Goal: Task Accomplishment & Management: Use online tool/utility

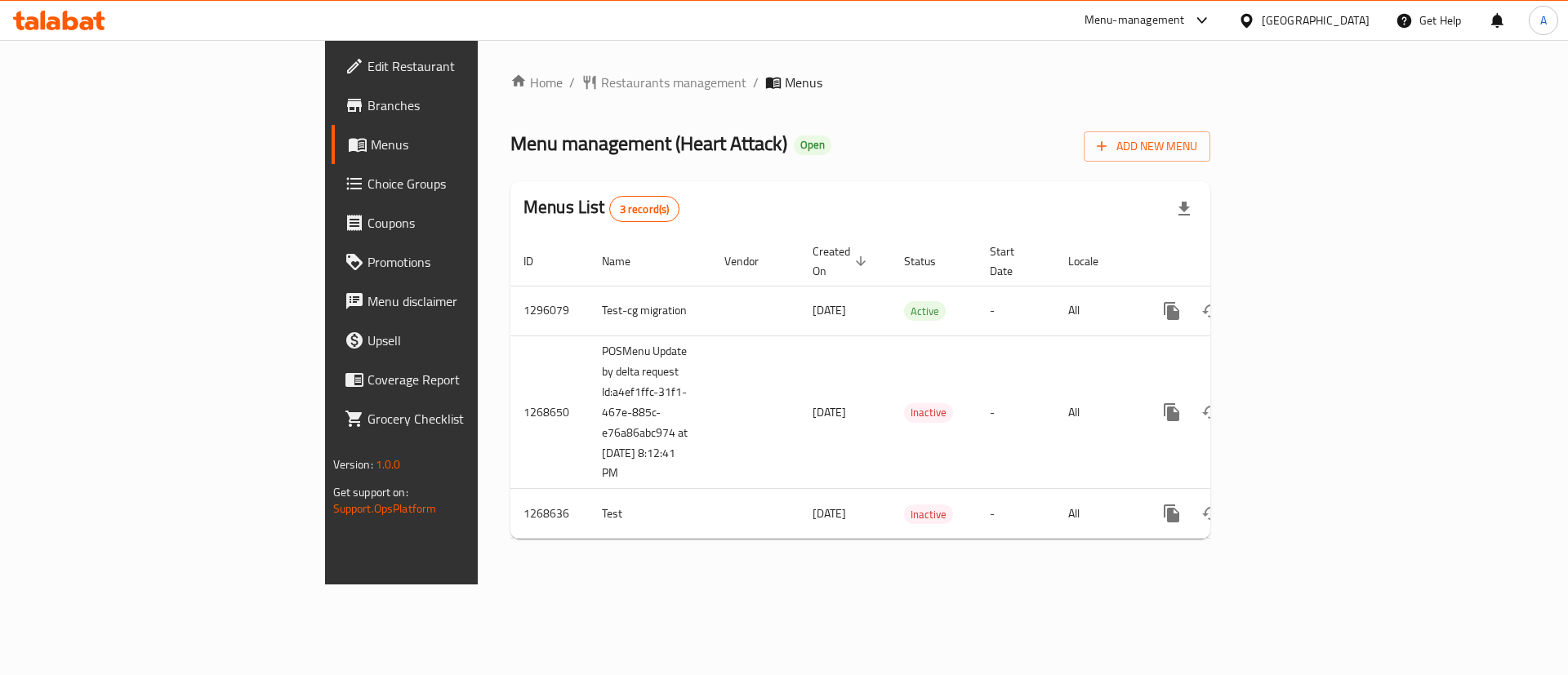
click at [367, 95] on span "Branches" at bounding box center [471, 105] width 207 height 19
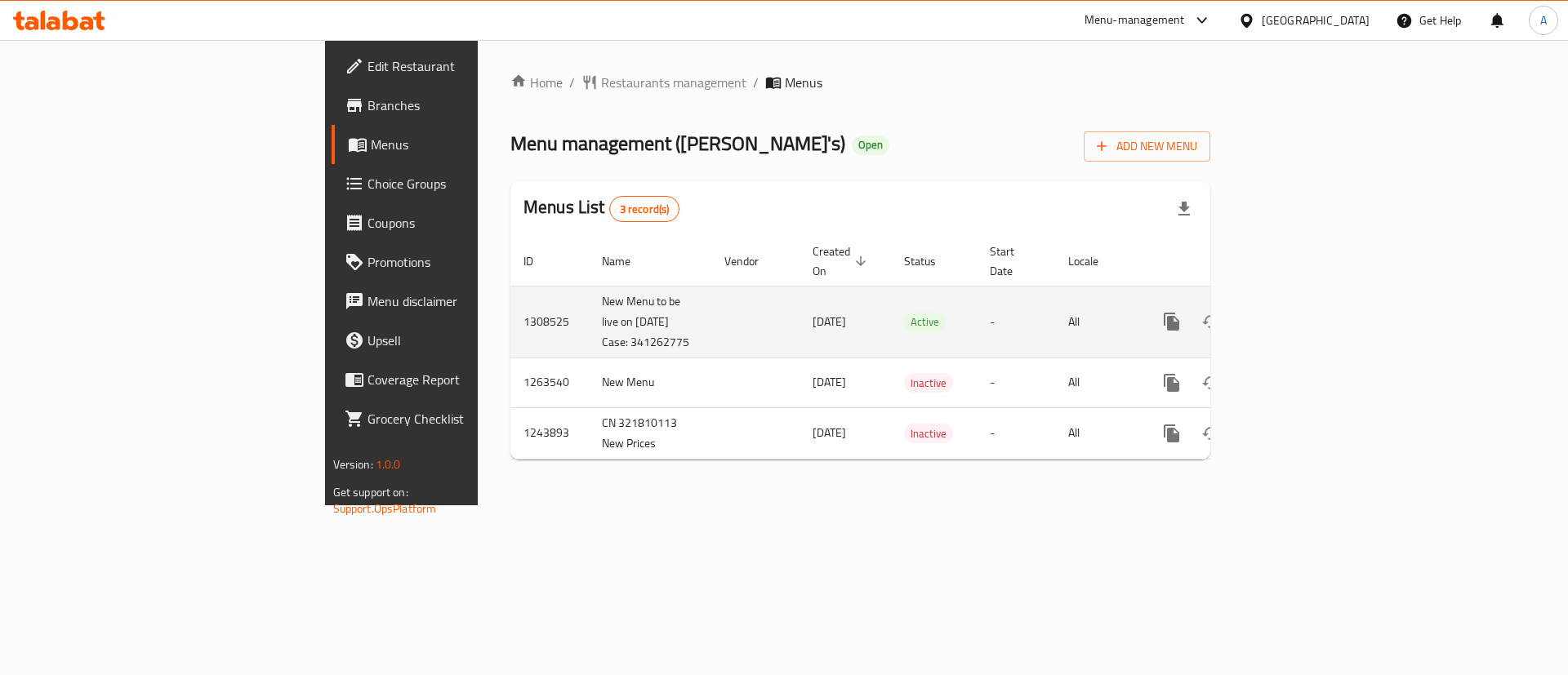
click at [1299, 314] on icon "enhanced table" at bounding box center [1289, 321] width 19 height 19
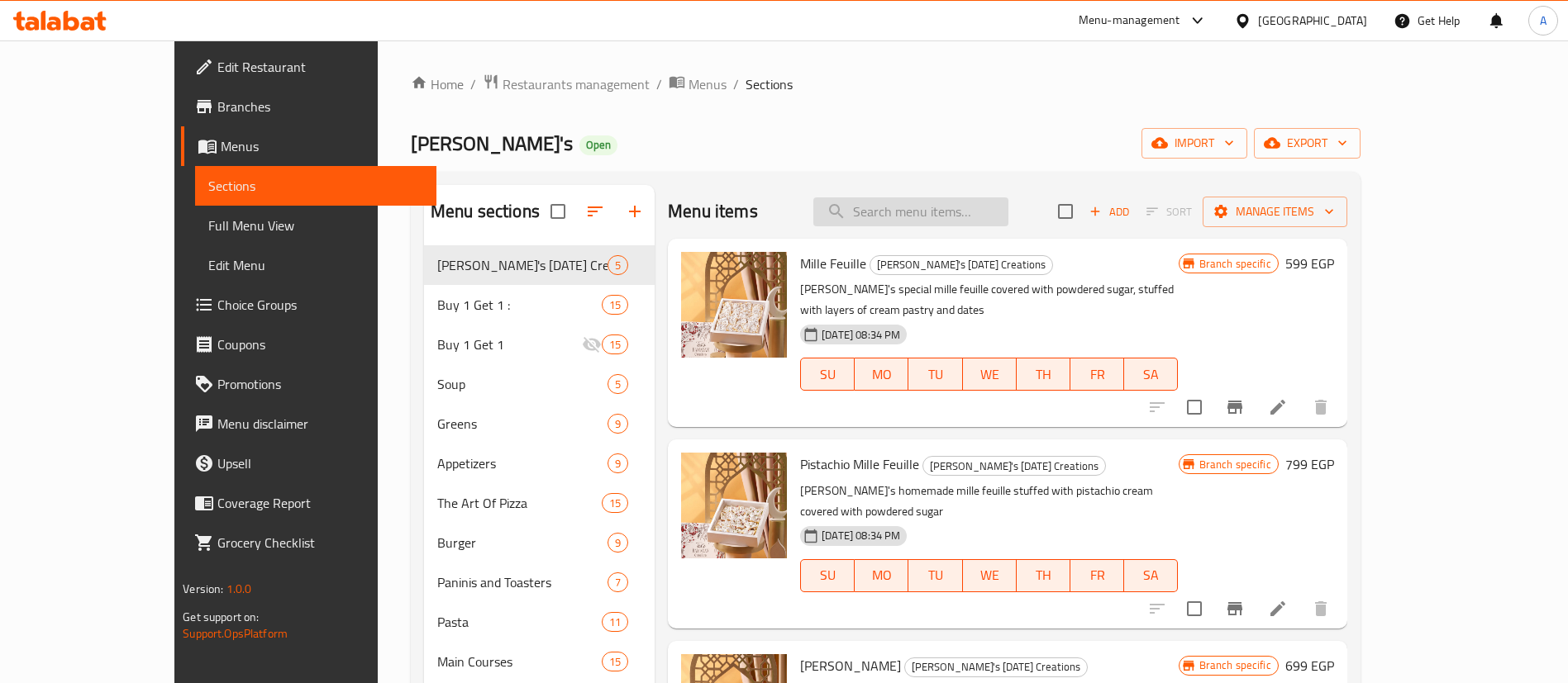
click at [947, 203] on input "search" at bounding box center [911, 211] width 195 height 29
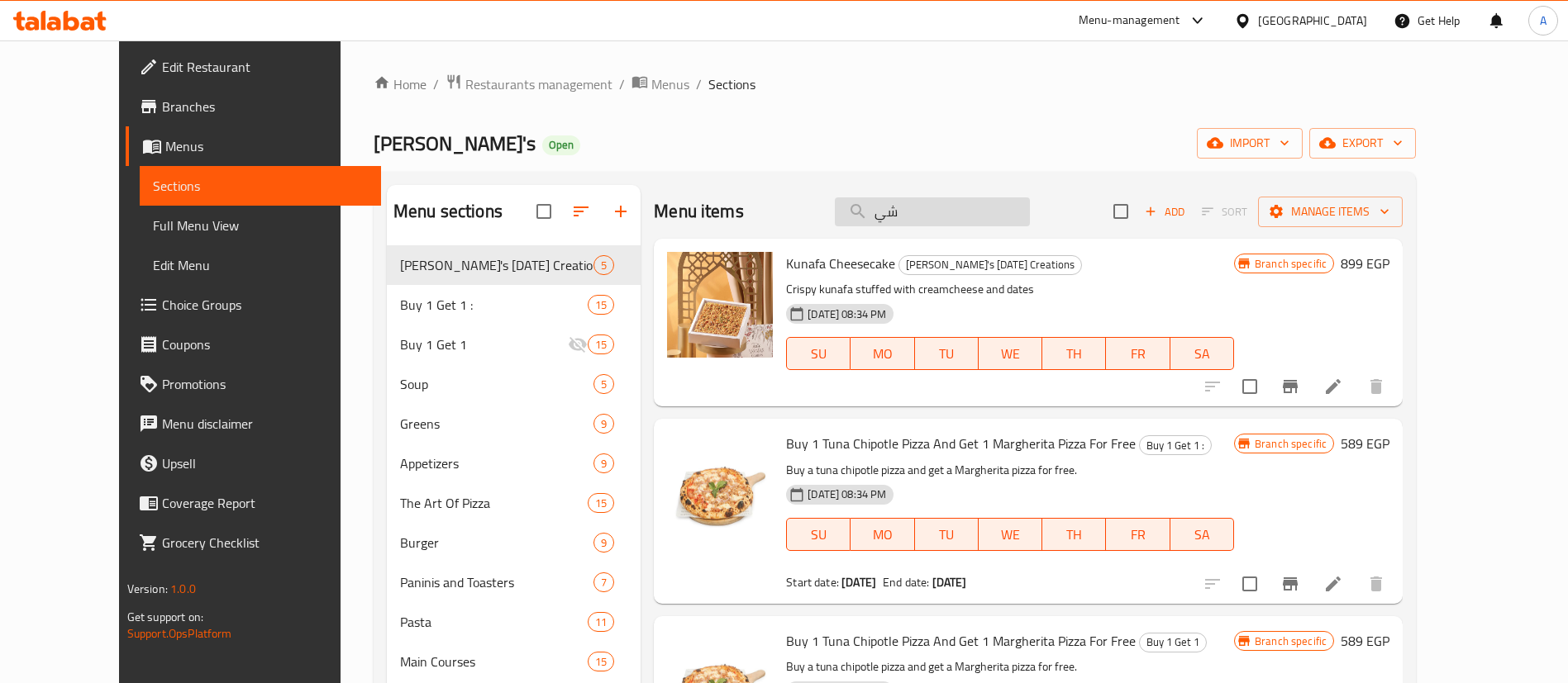
type input "شين"
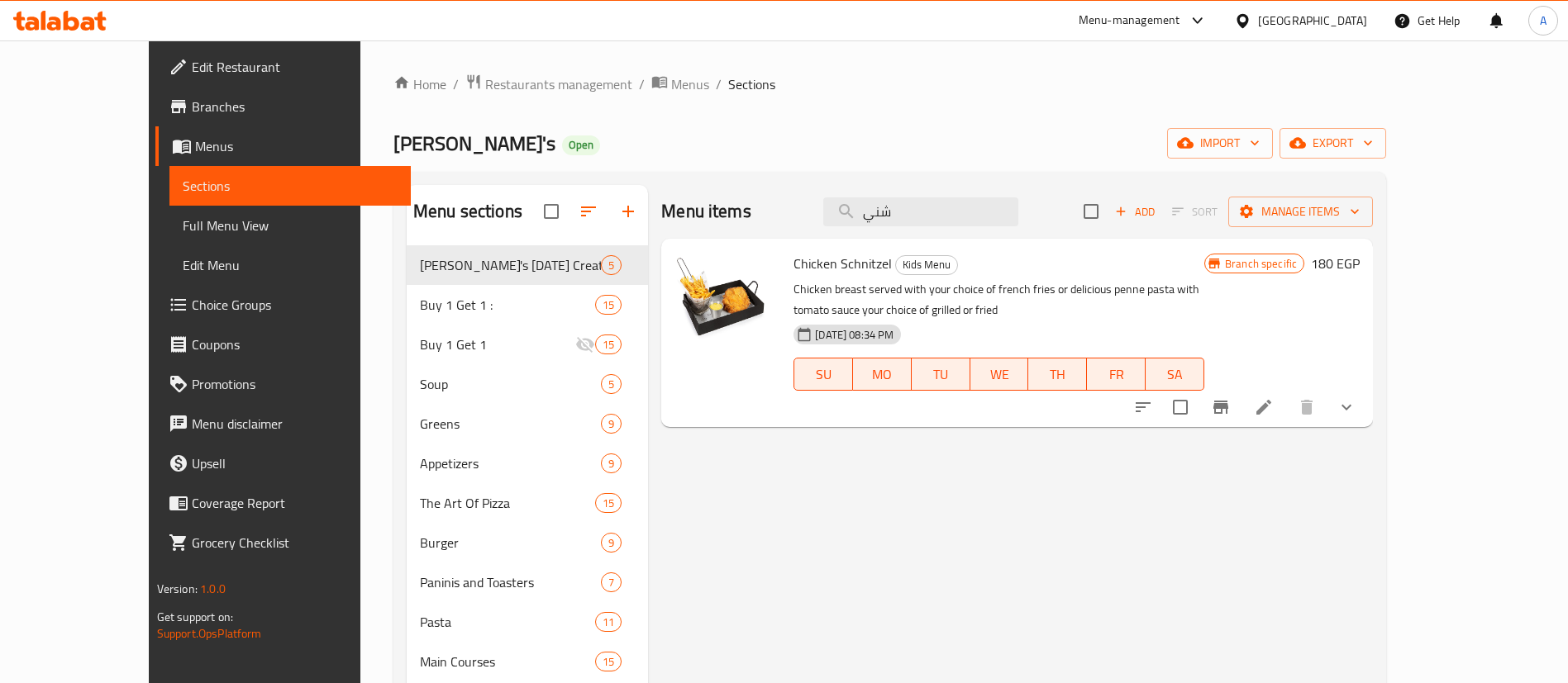
type input "شني"
click at [1356, 416] on icon "show more" at bounding box center [1346, 407] width 20 height 20
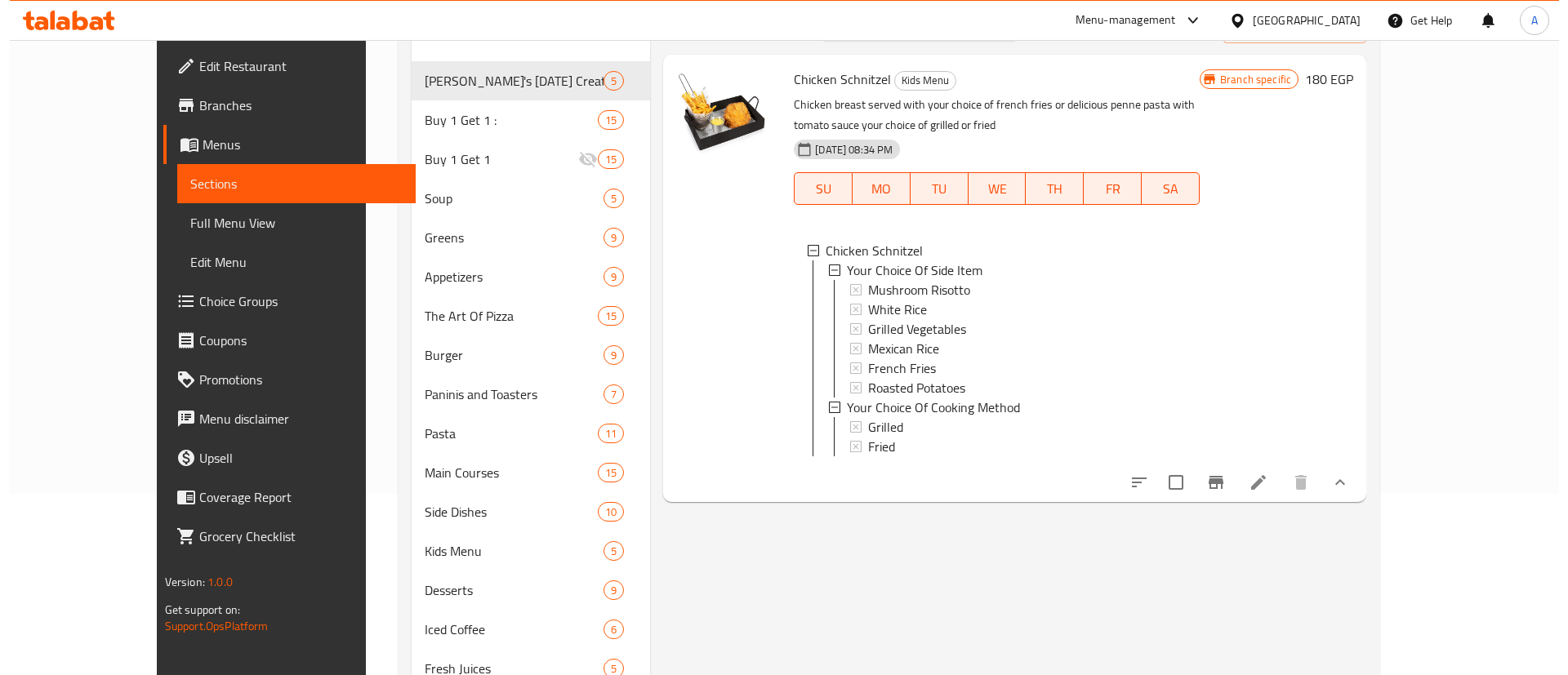
scroll to position [285, 0]
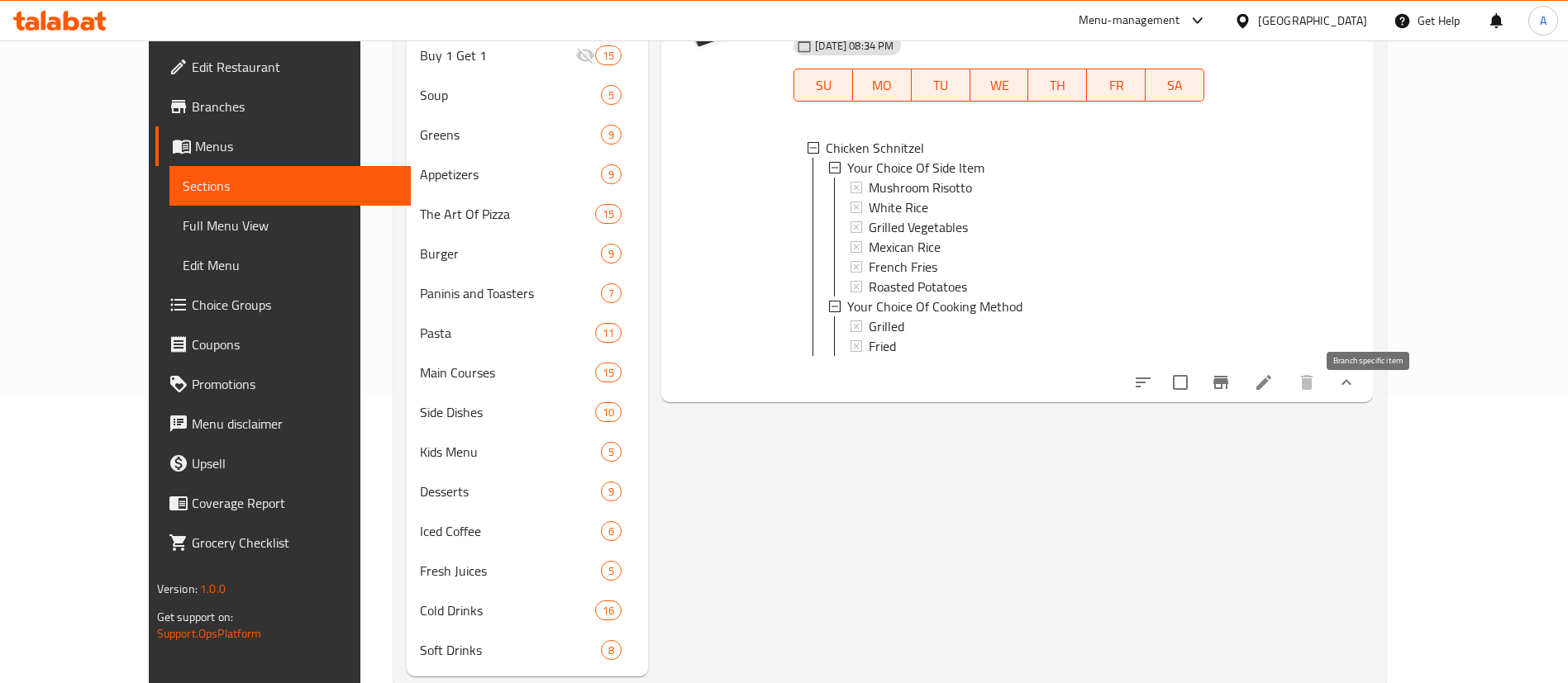
click at [1228, 389] on icon "Branch-specific-item" at bounding box center [1220, 381] width 15 height 13
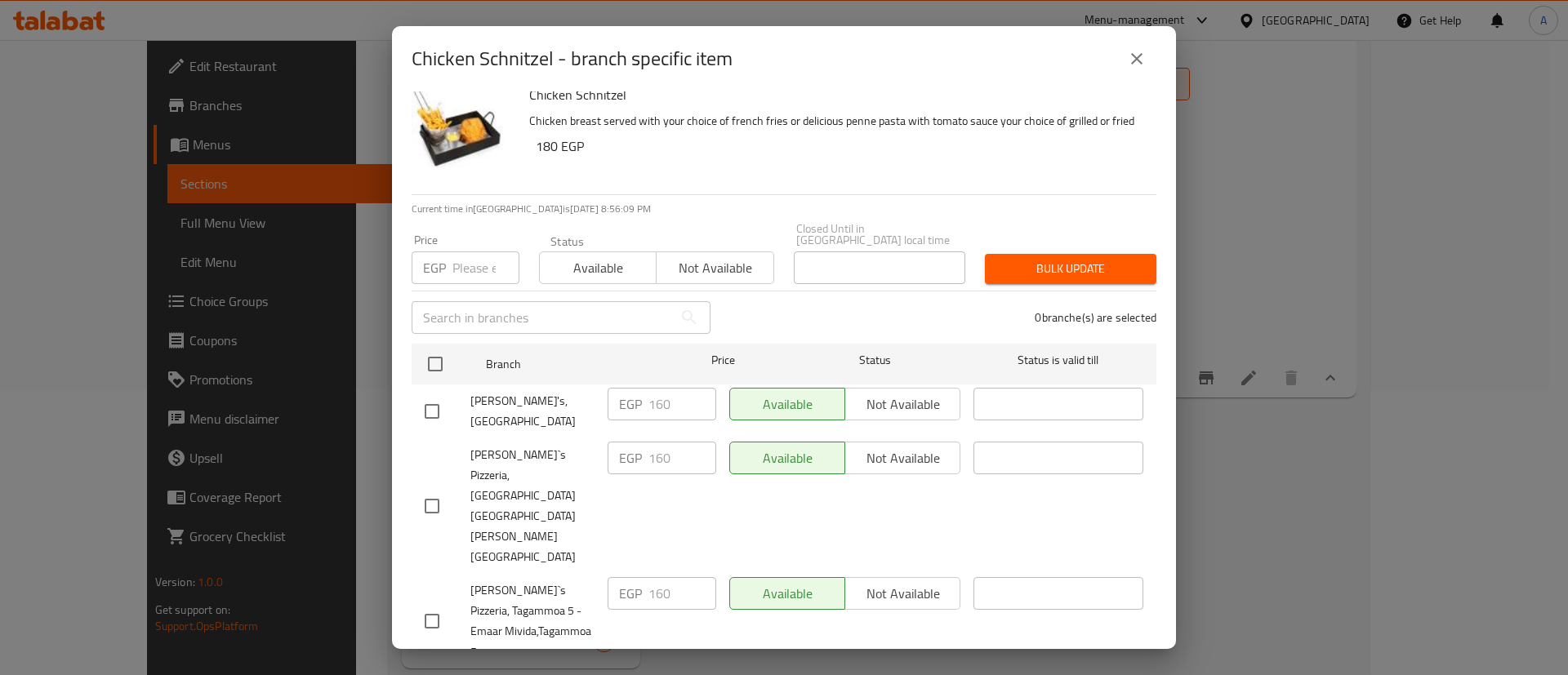
scroll to position [0, 0]
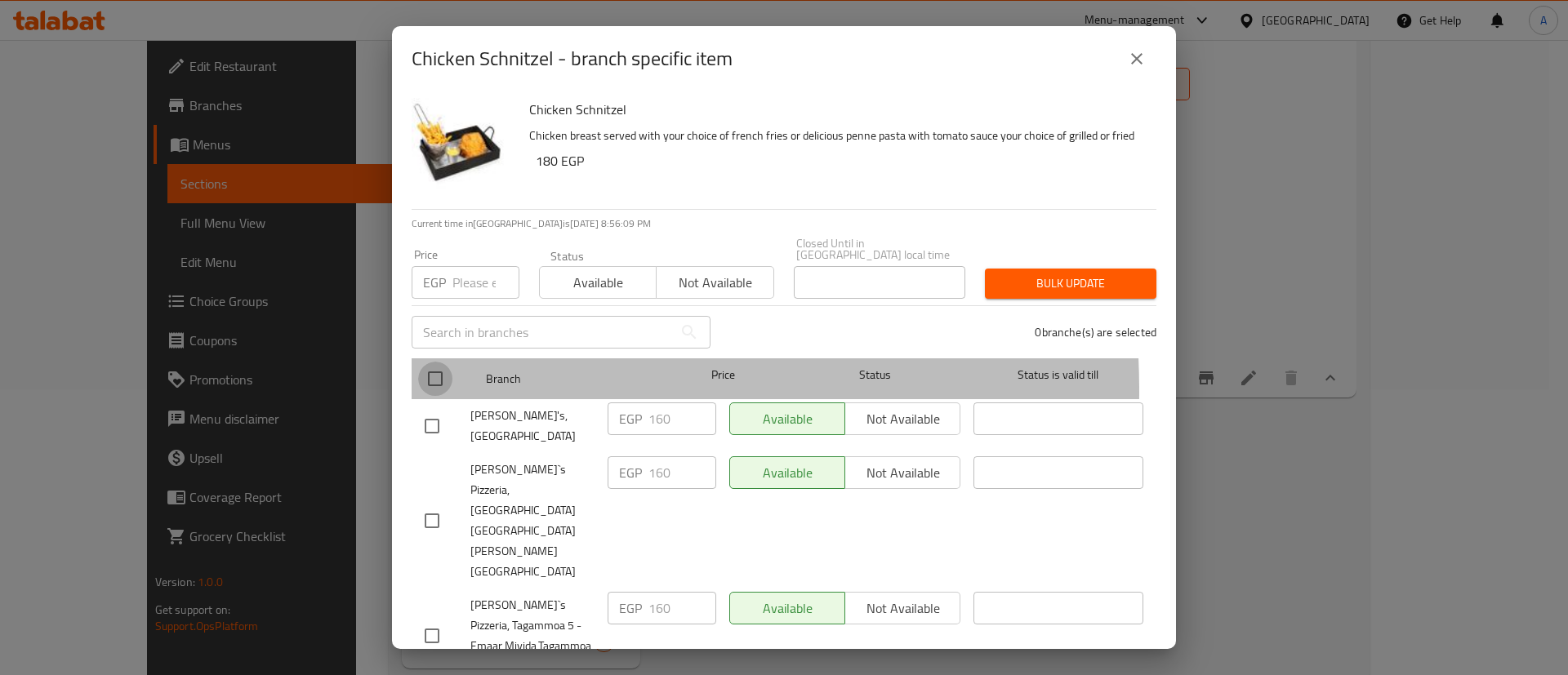
click at [434, 380] on input "checkbox" at bounding box center [435, 378] width 34 height 34
checkbox input "true"
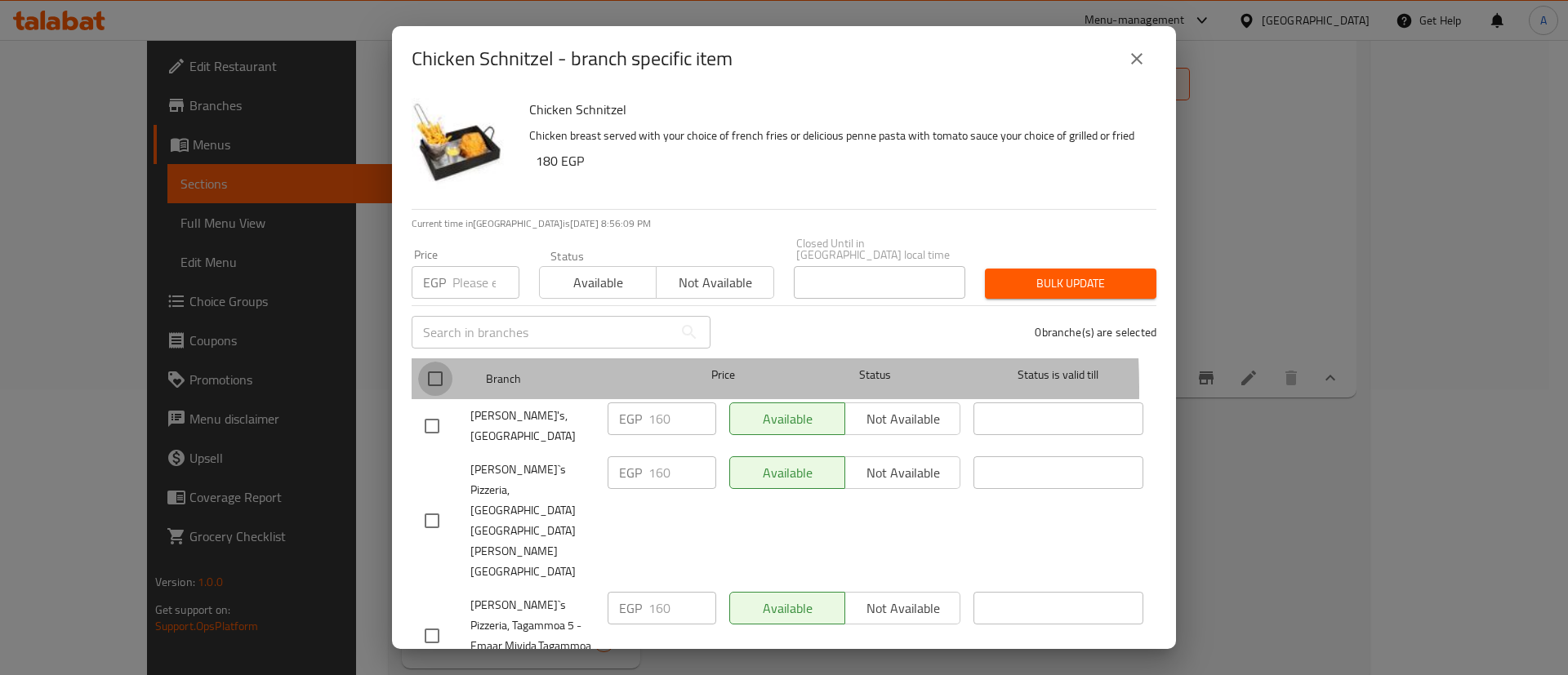
checkbox input "true"
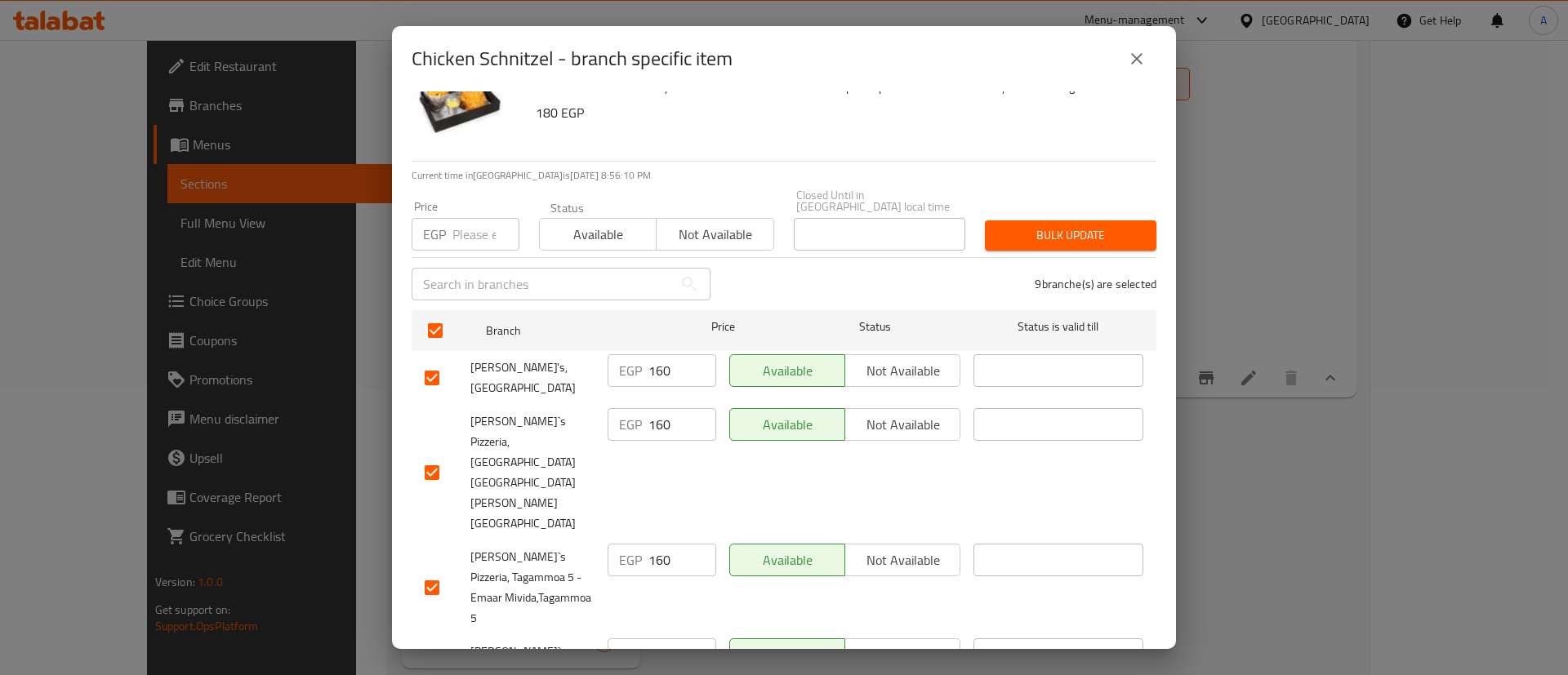
scroll to position [255, 0]
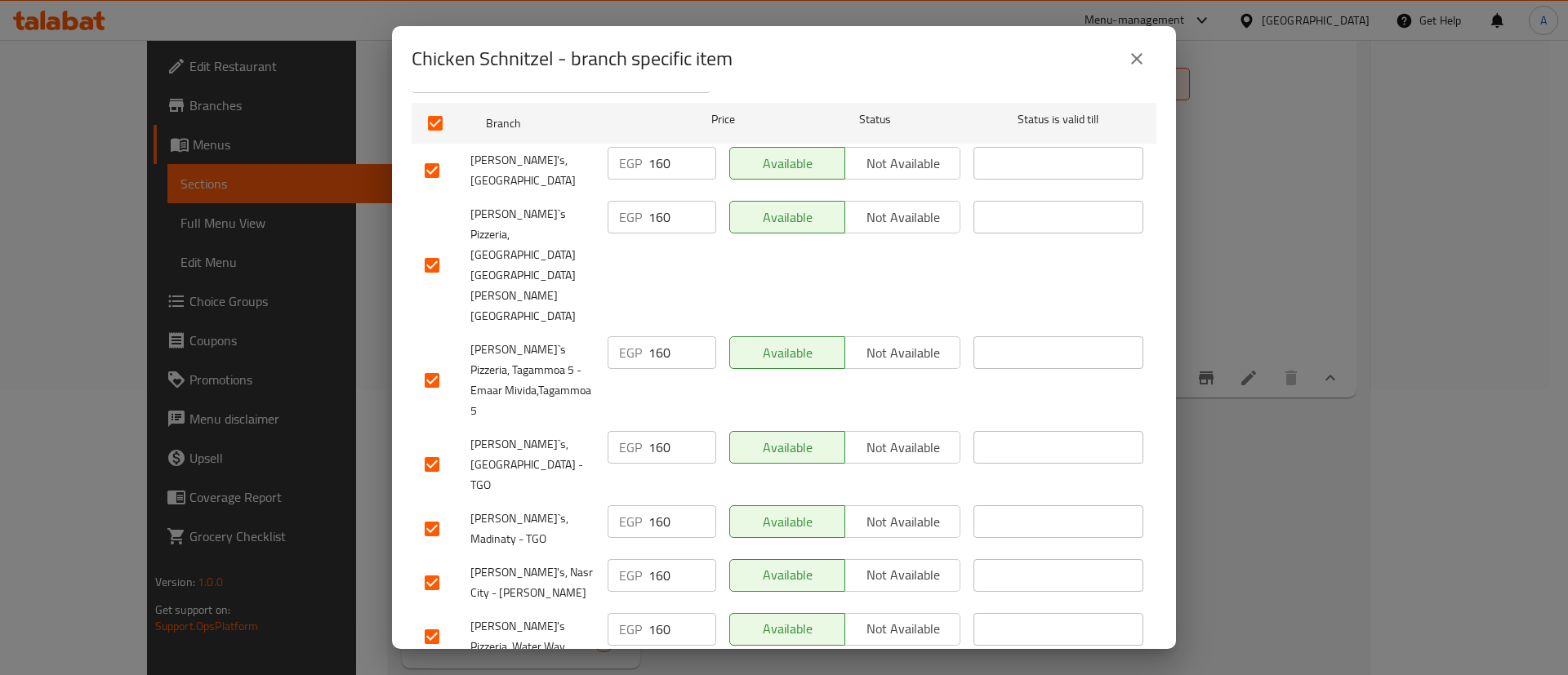
drag, startPoint x: 436, startPoint y: 590, endPoint x: 436, endPoint y: 575, distance: 15.0
checkbox input "false"
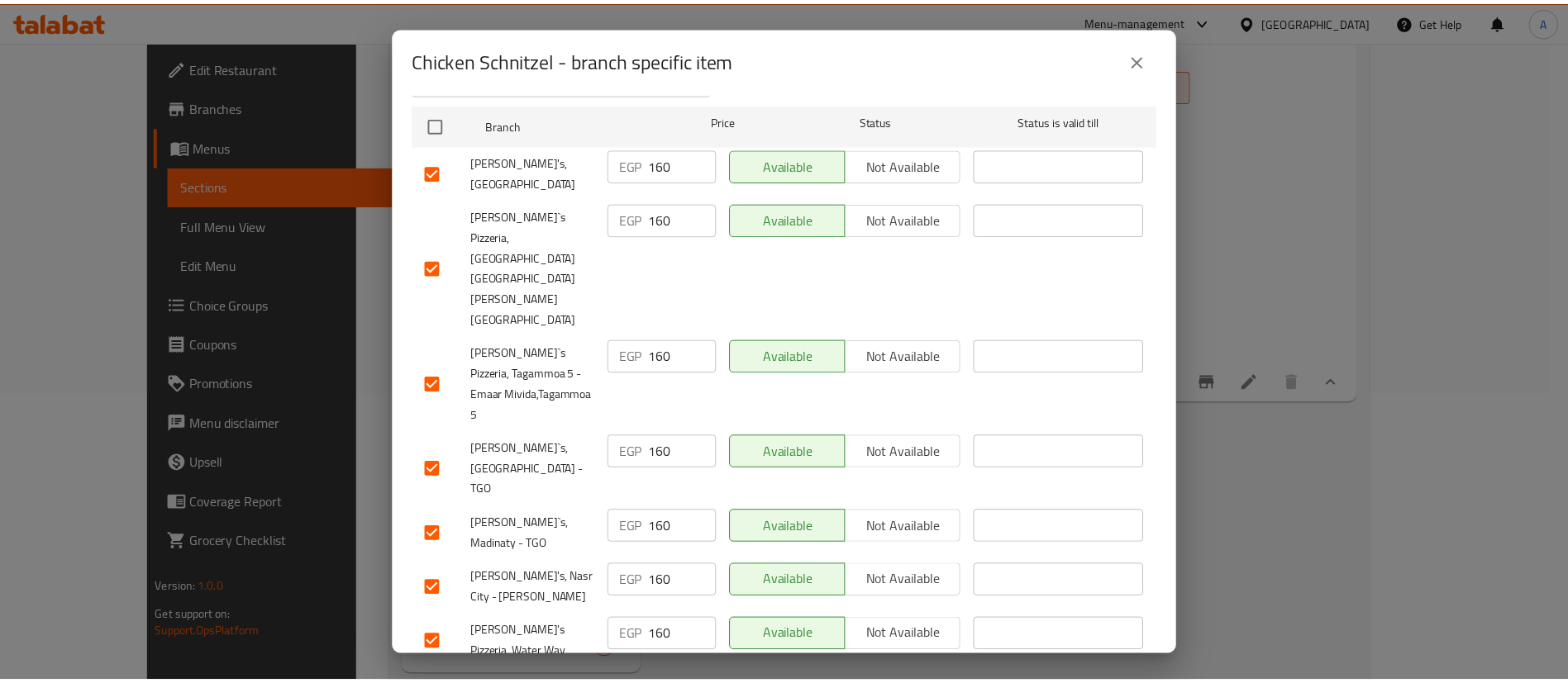
scroll to position [0, 0]
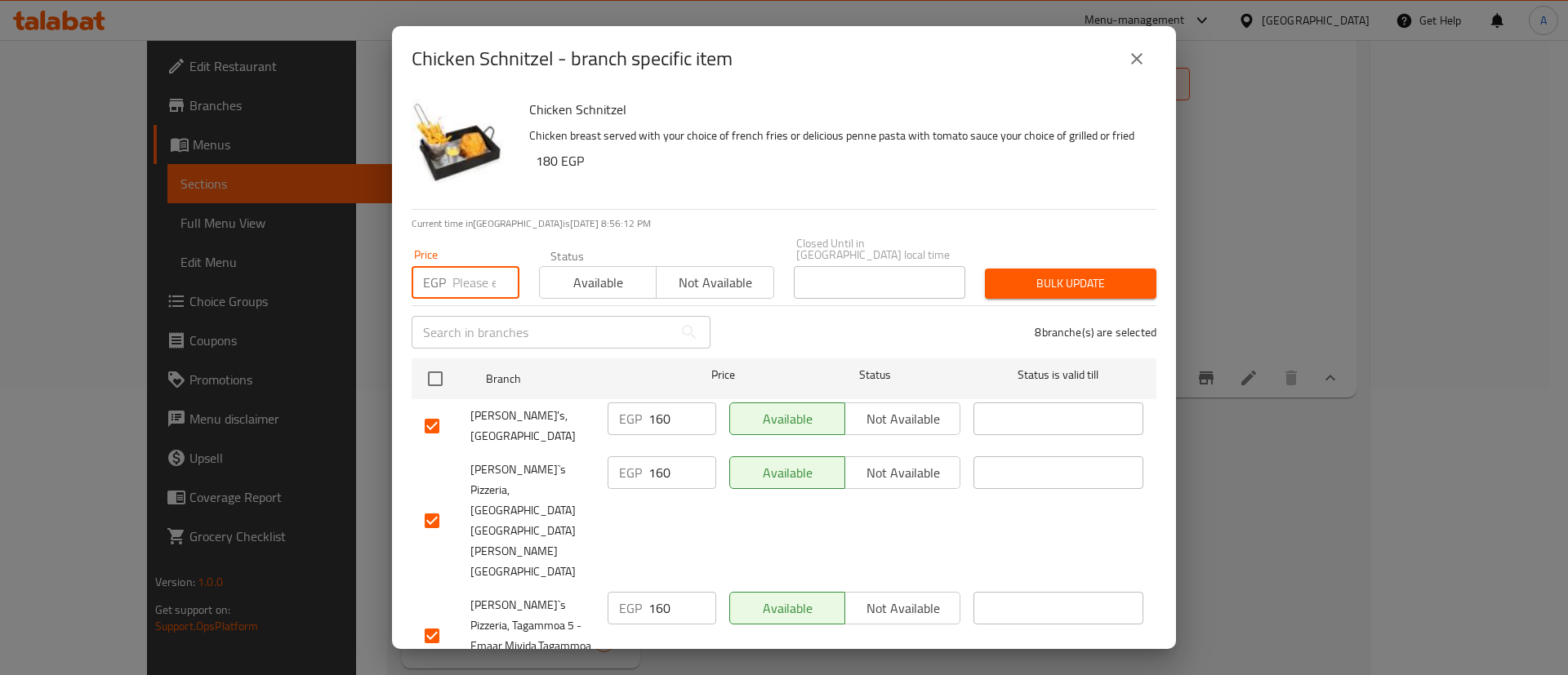
click at [474, 273] on input "number" at bounding box center [485, 282] width 67 height 33
type input "245"
click at [1068, 275] on span "Bulk update" at bounding box center [1070, 283] width 145 height 20
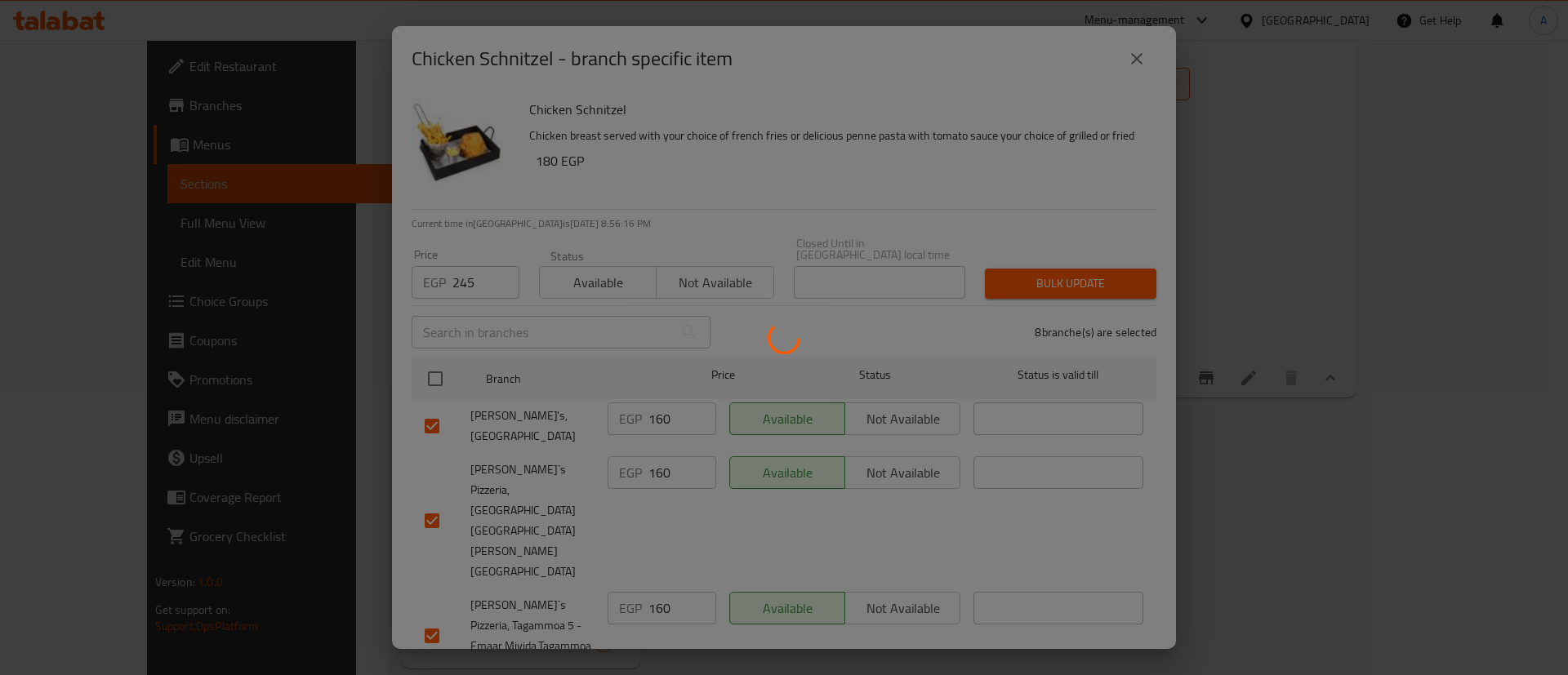
click at [1305, 506] on div at bounding box center [784, 337] width 1568 height 675
